Goal: Book appointment/travel/reservation

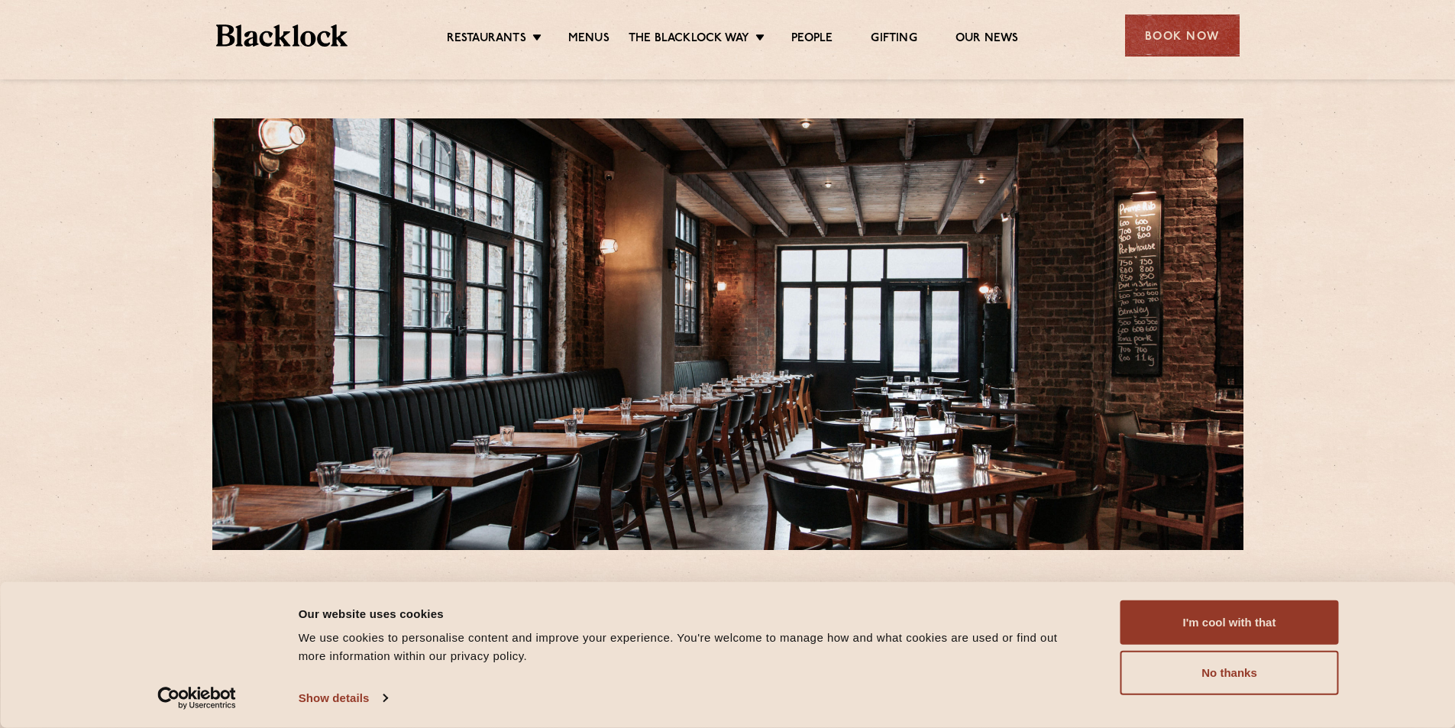
click at [1156, 41] on div "Book Now" at bounding box center [1182, 36] width 115 height 42
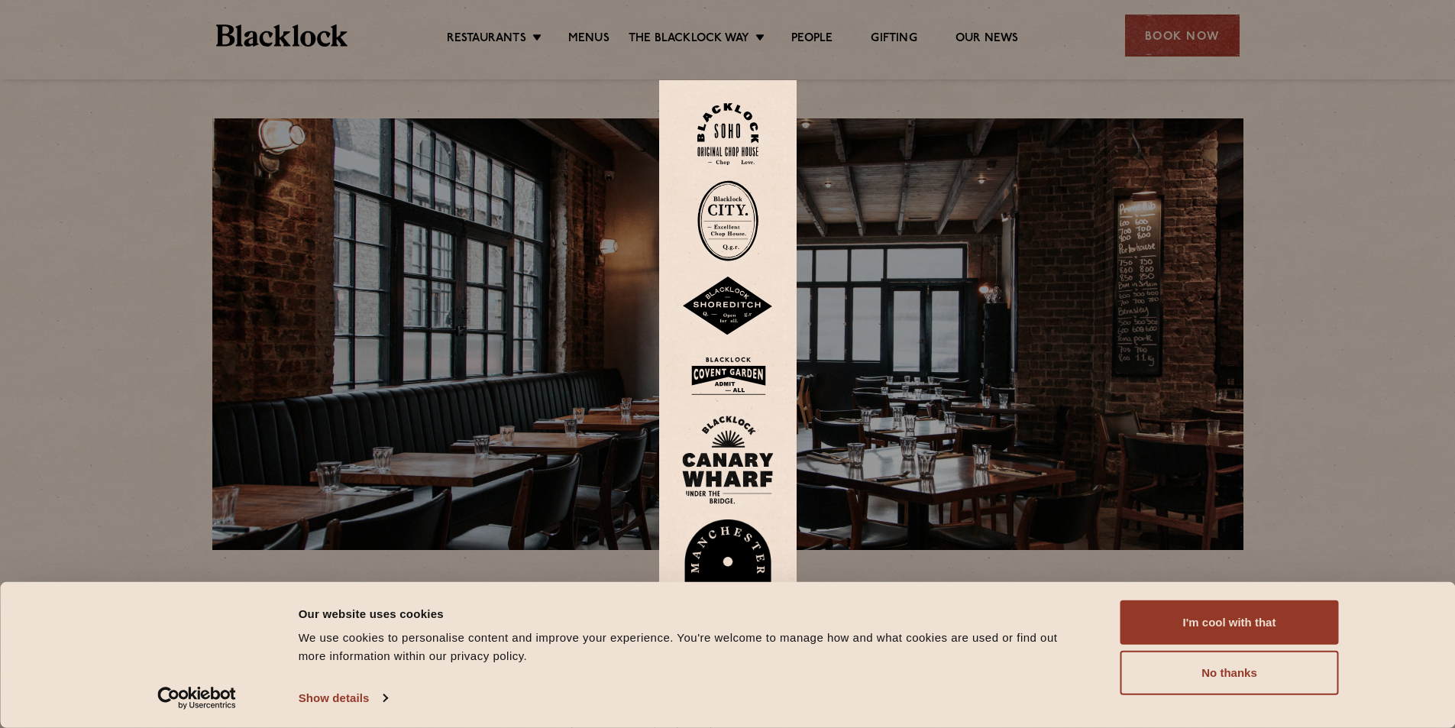
click at [748, 312] on img at bounding box center [728, 306] width 92 height 60
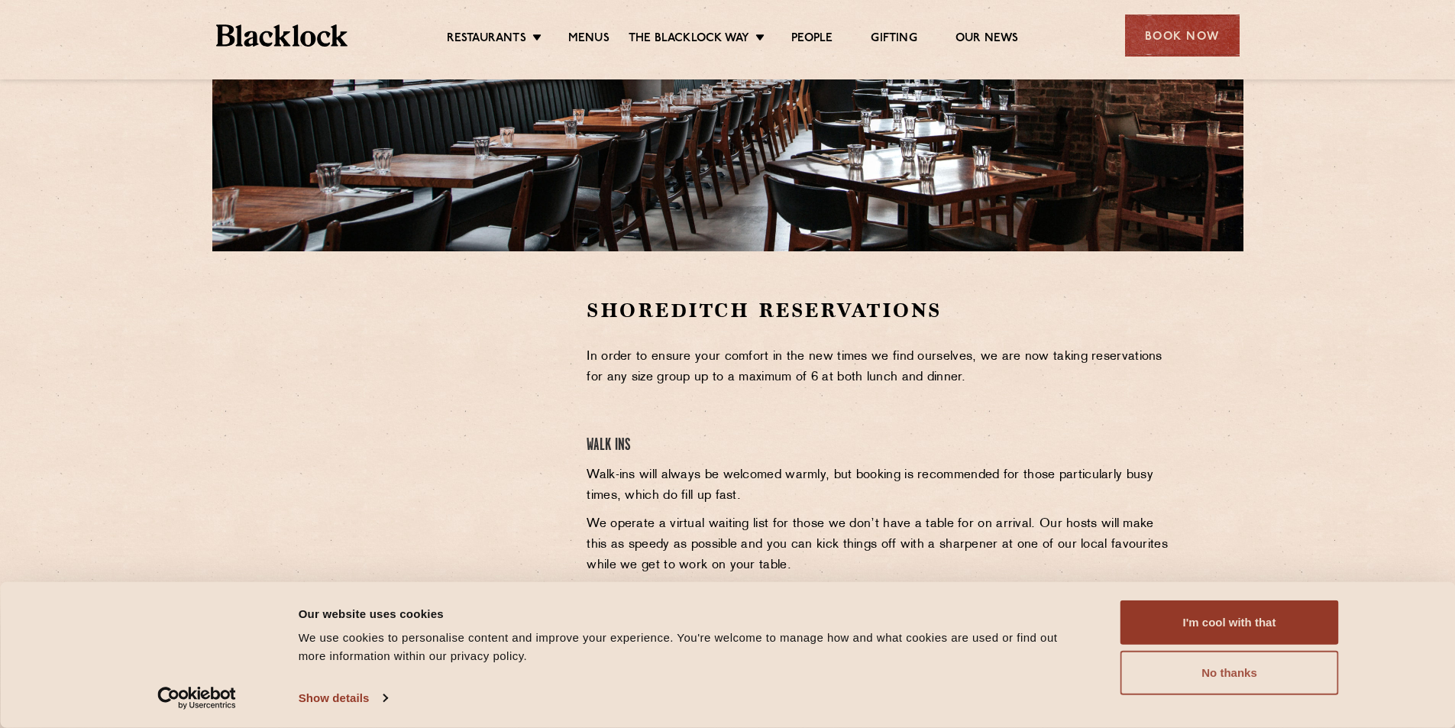
scroll to position [305, 0]
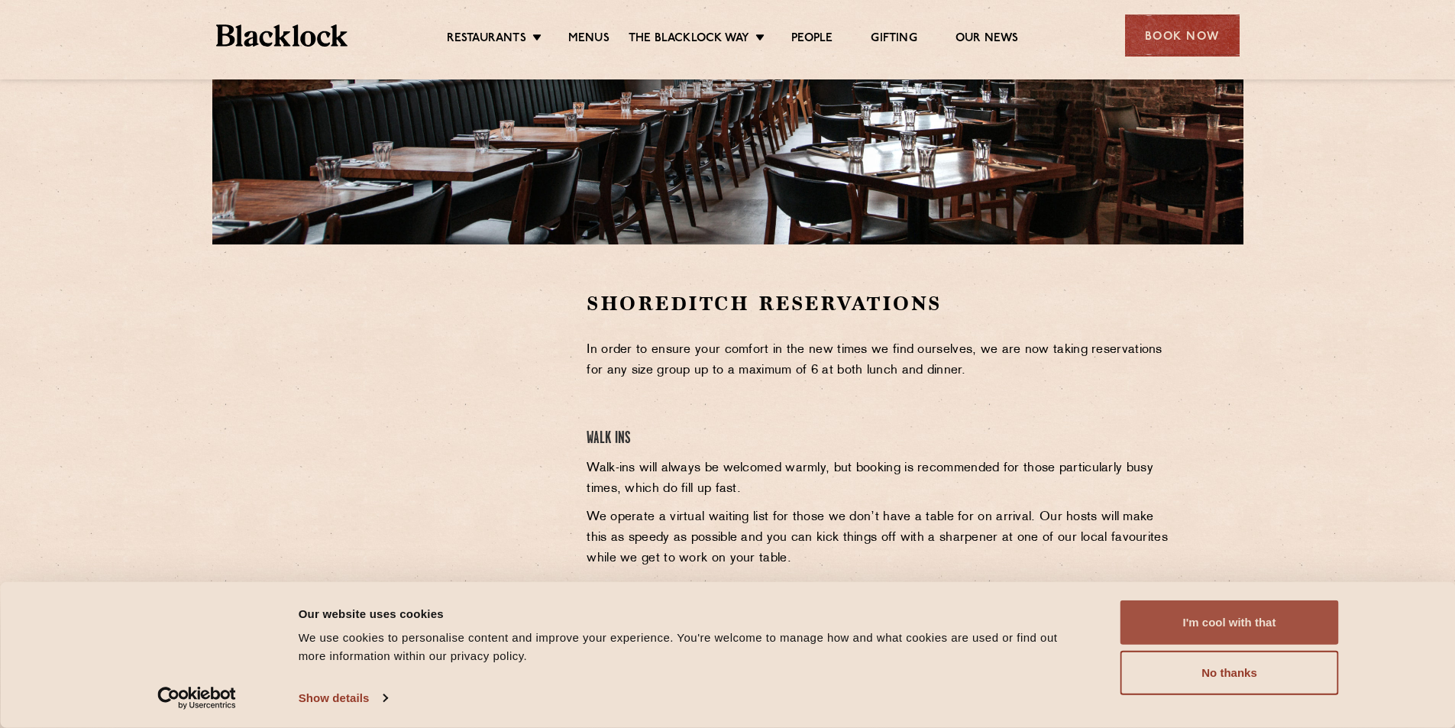
click at [1251, 622] on button "I'm cool with that" at bounding box center [1229, 622] width 218 height 44
